Goal: Task Accomplishment & Management: Use online tool/utility

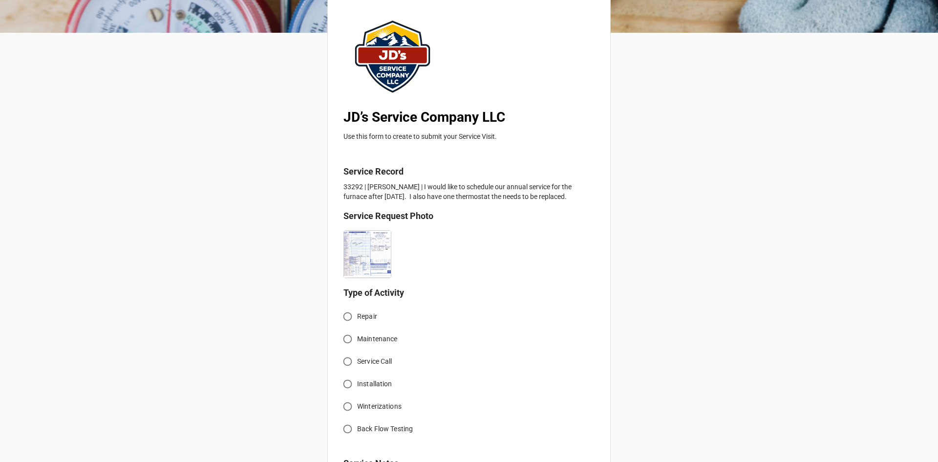
scroll to position [98, 0]
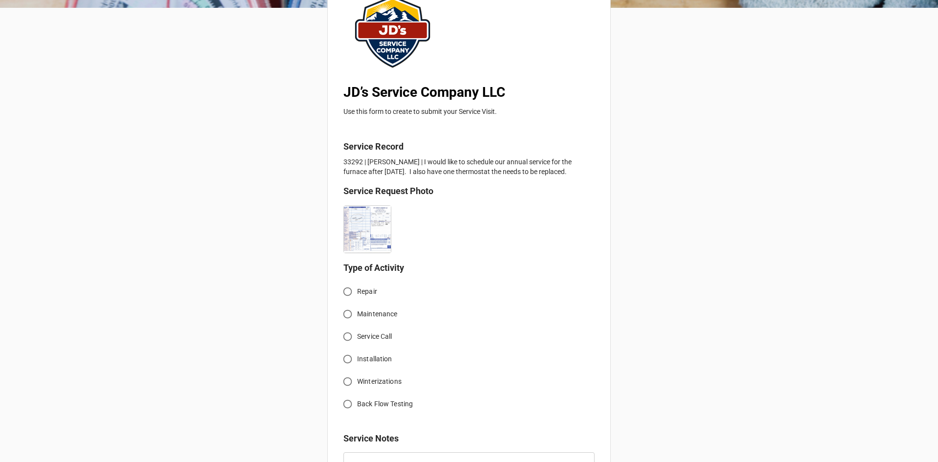
click at [349, 333] on input "Service Call" at bounding box center [347, 336] width 19 height 19
radio input "true"
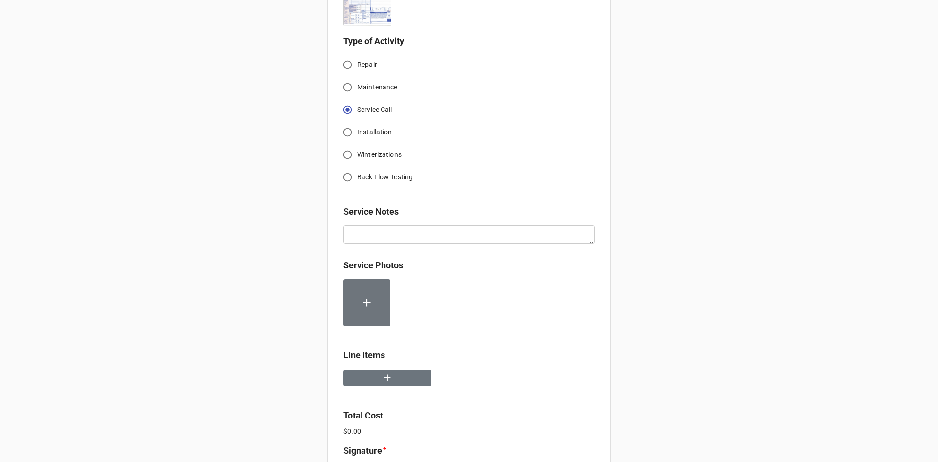
scroll to position [342, 0]
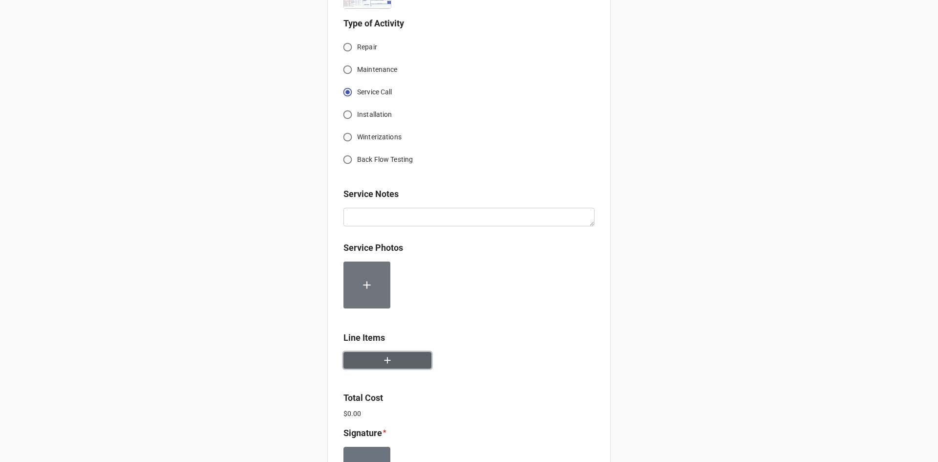
click at [394, 360] on button "button" at bounding box center [387, 360] width 88 height 17
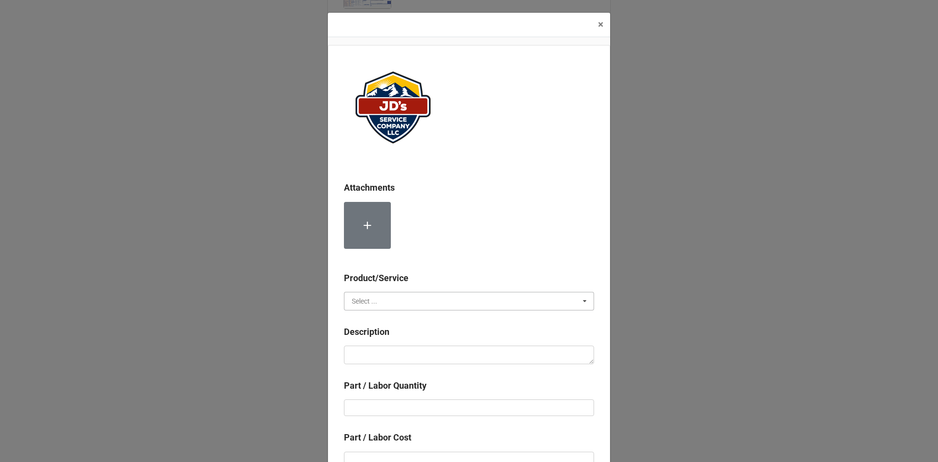
click at [406, 297] on input "text" at bounding box center [469, 301] width 249 height 18
click at [387, 318] on div "Services" at bounding box center [468, 319] width 249 height 18
click at [399, 356] on textarea at bounding box center [469, 354] width 250 height 19
paste textarea "2:00pm-2:30pm; No heat reported in main bedroom/bathroom area. Removed and repl…"
type textarea "x"
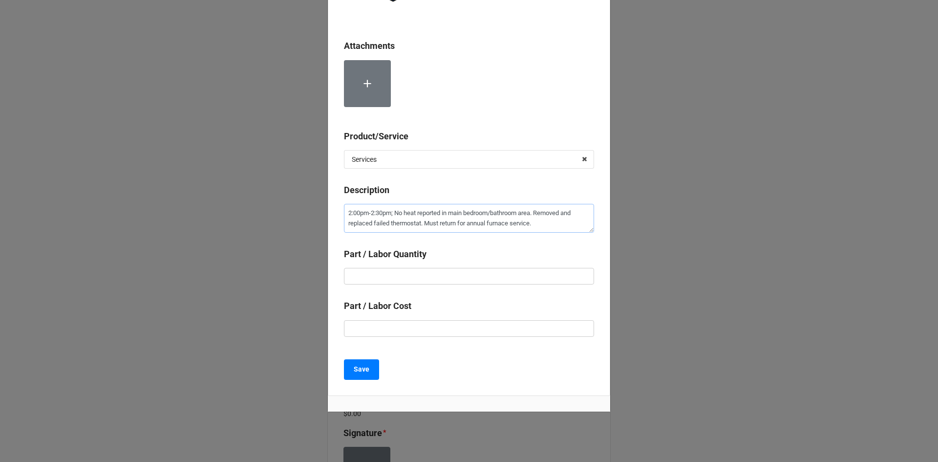
scroll to position [152, 0]
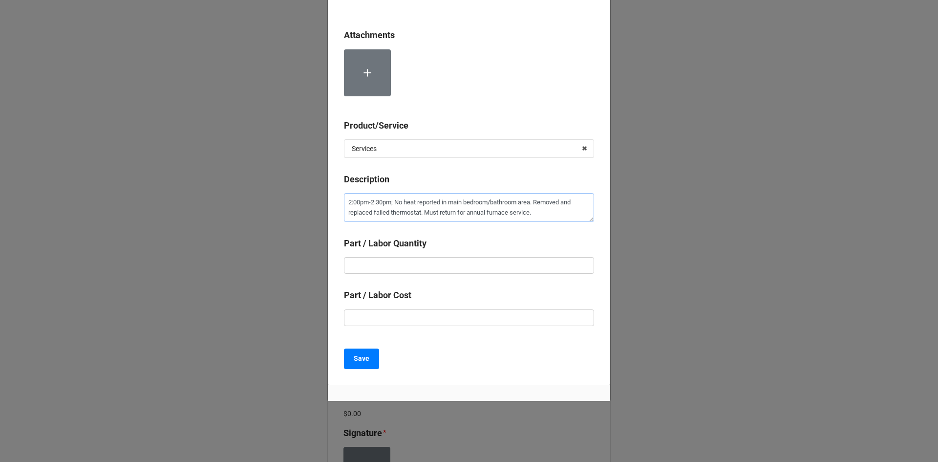
type textarea "2:00pm-2:30pm; No heat reported in main bedroom/bathroom area. Removed and repl…"
click at [431, 259] on input "text" at bounding box center [469, 265] width 250 height 17
type textarea "x"
type input "1"
type textarea "x"
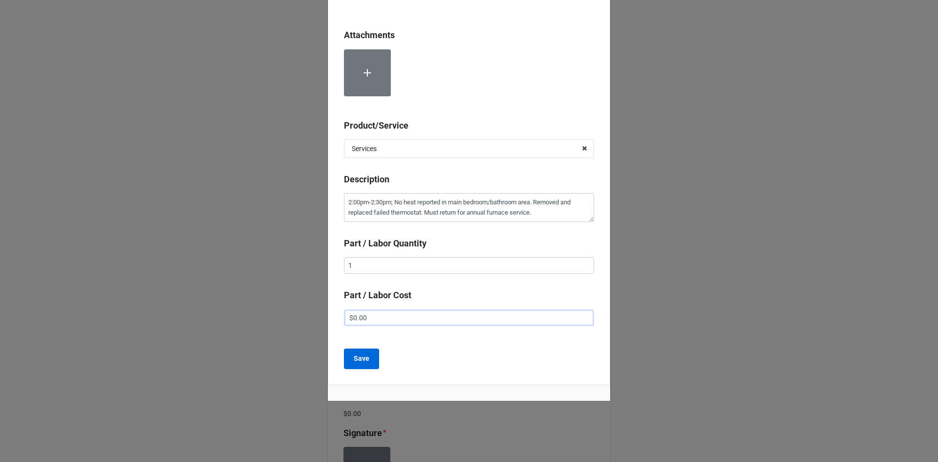
type input "$0.00"
click at [365, 356] on b "Save" at bounding box center [362, 358] width 16 height 10
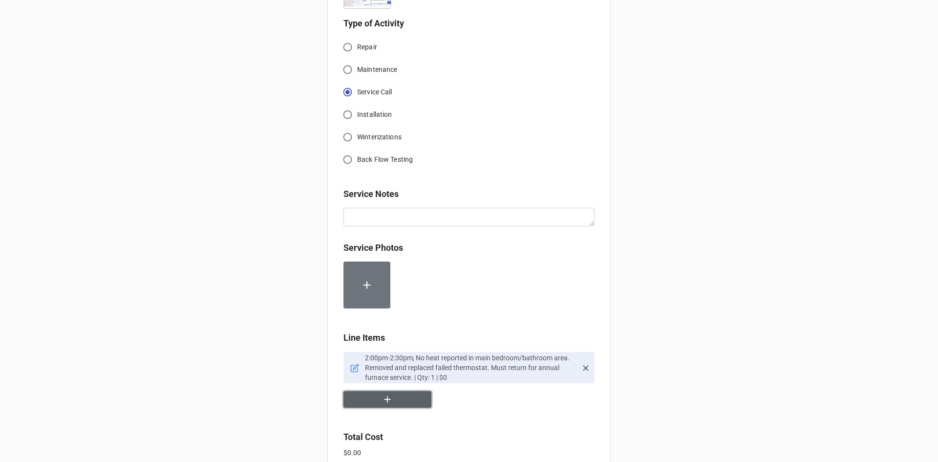
click at [386, 404] on icon "button" at bounding box center [387, 399] width 11 height 11
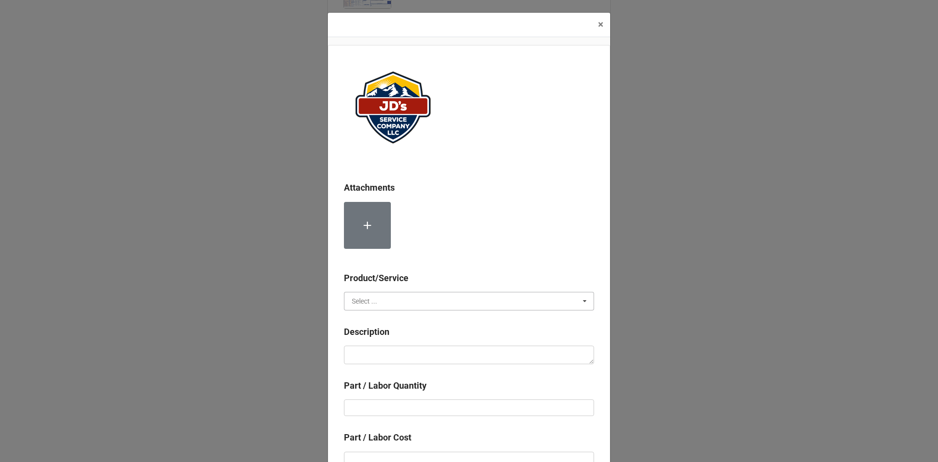
click at [379, 305] on input "text" at bounding box center [469, 301] width 249 height 18
click at [378, 335] on span "Material Cost" at bounding box center [372, 337] width 41 height 8
click at [383, 357] on textarea at bounding box center [469, 354] width 250 height 19
type textarea "x"
type textarea "T"
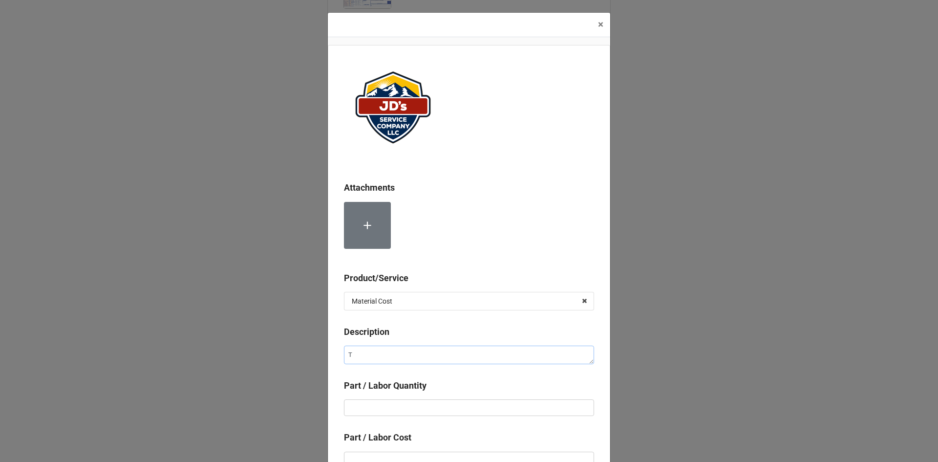
type textarea "x"
type textarea "Th"
type textarea "x"
type textarea "The"
type textarea "x"
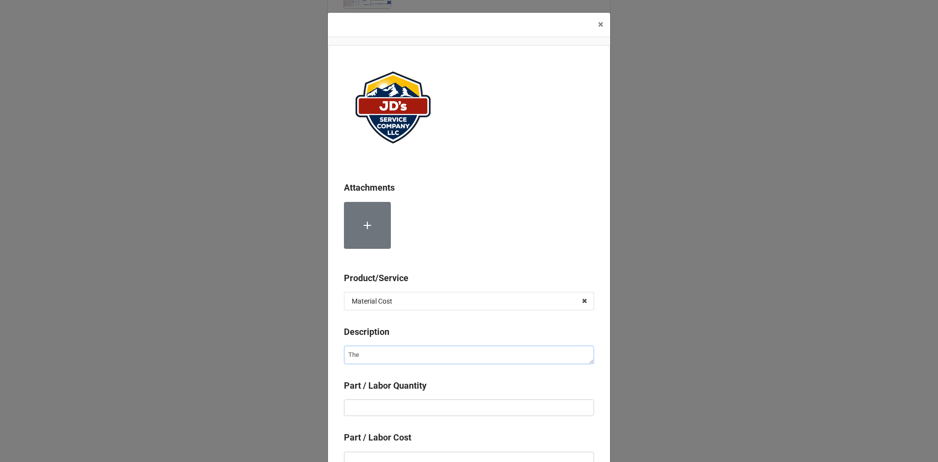
type textarea "Ther"
type textarea "x"
type textarea "Therm"
type textarea "x"
type textarea "Thermo"
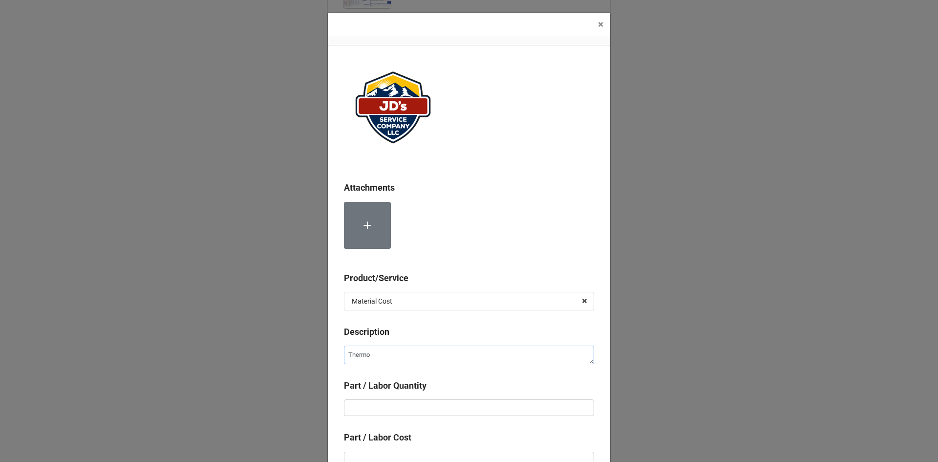
type textarea "x"
type textarea "Thermos"
type textarea "x"
type textarea "Thermost"
type textarea "x"
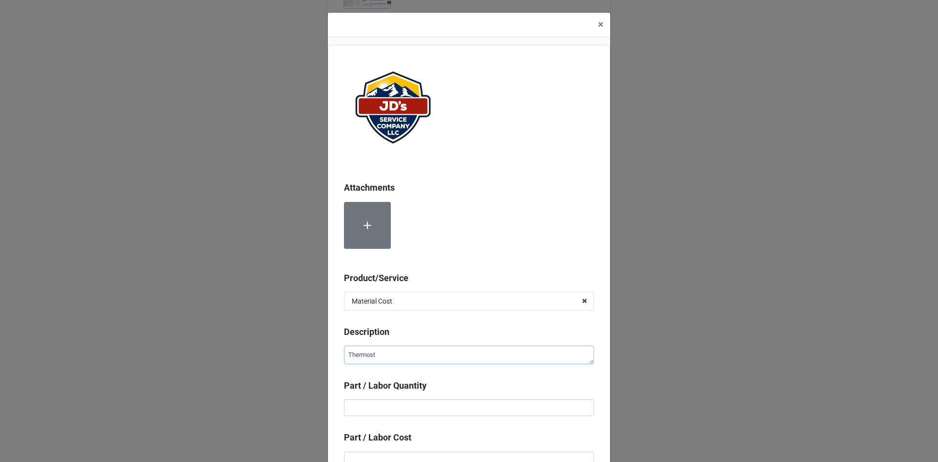
type textarea "Thermosta"
type textarea "x"
type textarea "Thermostat"
type textarea "x"
type input "1"
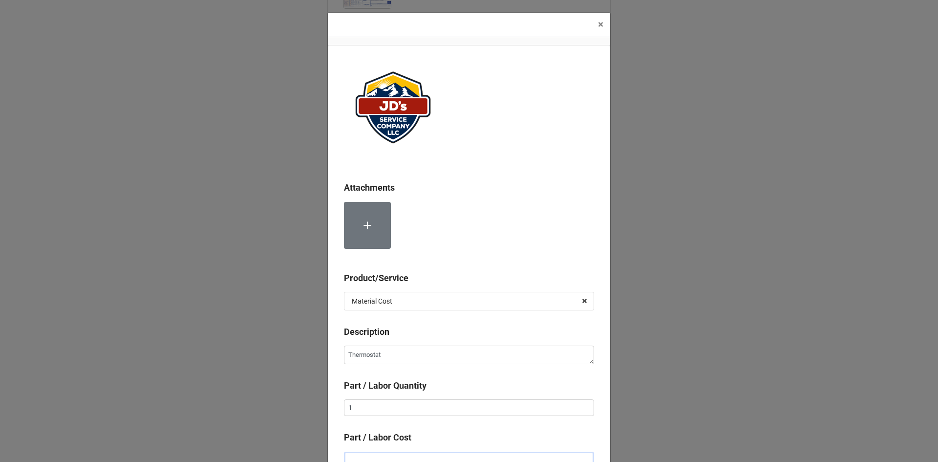
scroll to position [6, 0]
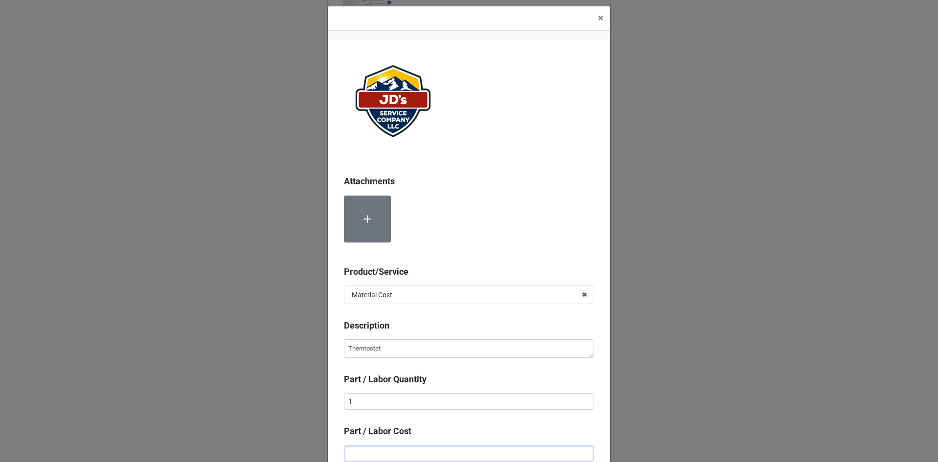
type textarea "x"
type input "$1.00"
type textarea "x"
type input "$10.00"
type textarea "x"
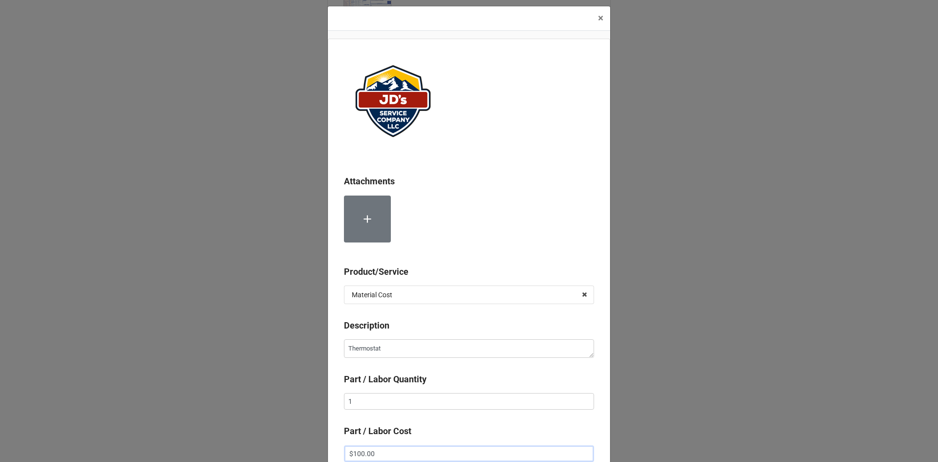
scroll to position [55, 0]
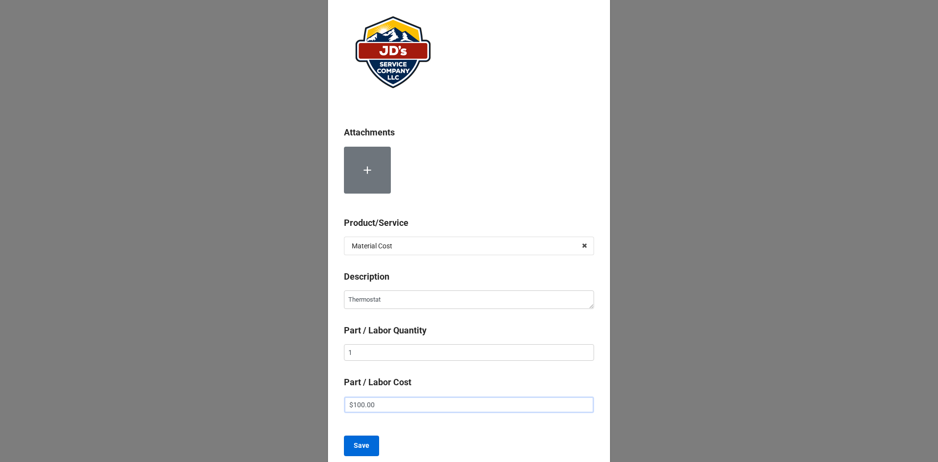
type input "$100.00"
click at [360, 450] on b "Save" at bounding box center [362, 445] width 16 height 10
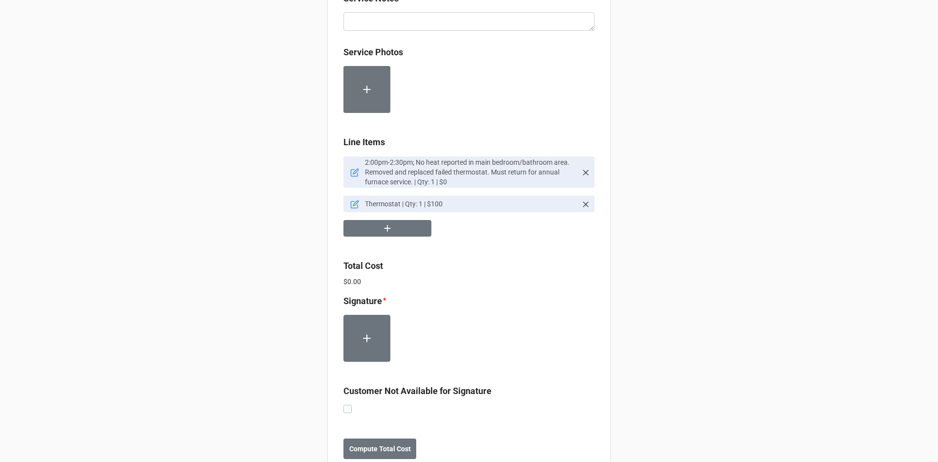
click at [343, 404] on label at bounding box center [347, 404] width 8 height 0
checkbox input "true"
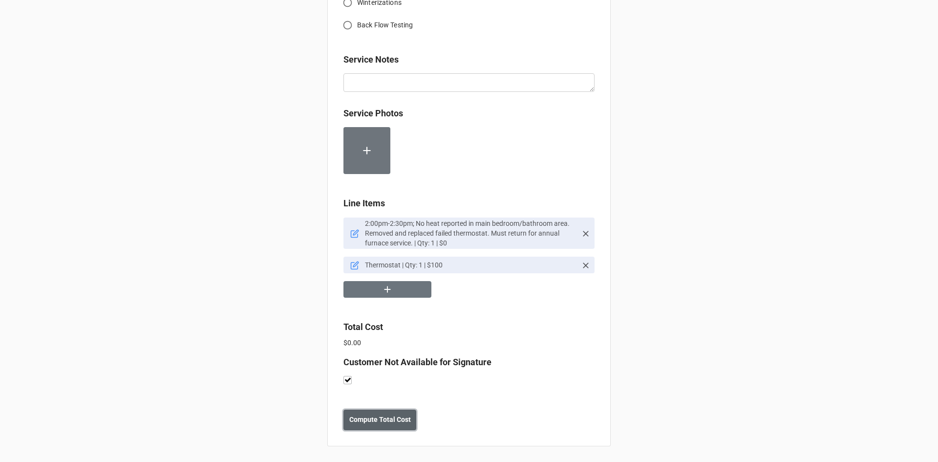
click at [382, 414] on b "Compute Total Cost" at bounding box center [380, 419] width 62 height 10
click at [364, 420] on b "Save" at bounding box center [361, 419] width 16 height 10
